Goal: Check status: Check status

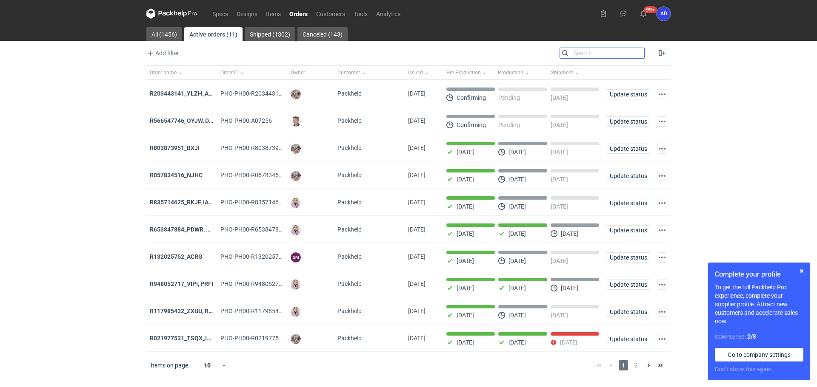
click at [637, 52] on input "Search" at bounding box center [602, 53] width 84 height 10
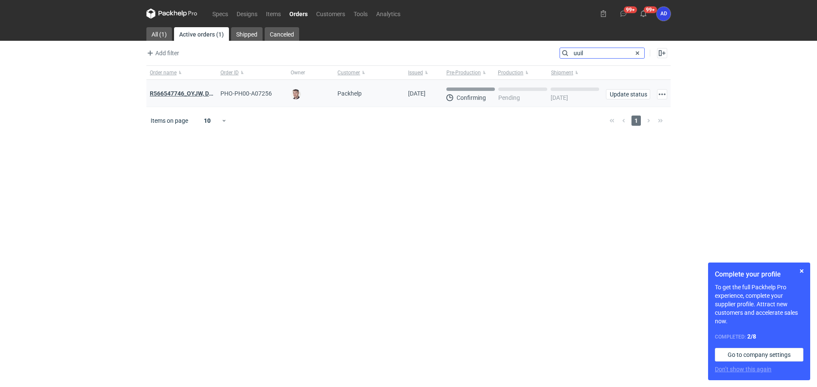
type input "uuil"
click at [189, 95] on strong "R566547746_OYJW, DJBN, [PERSON_NAME], [PERSON_NAME], OYBW, UUIL" at bounding box center [265, 93] width 230 height 9
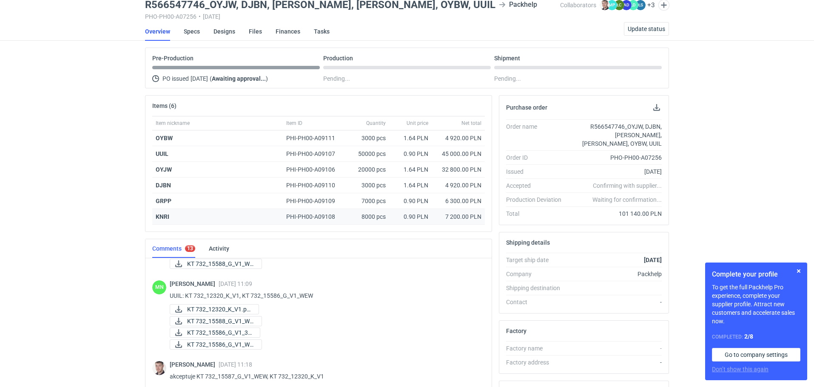
scroll to position [20, 0]
